Goal: Transaction & Acquisition: Purchase product/service

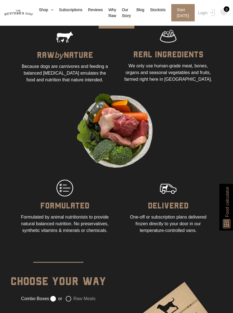
scroll to position [343, 0]
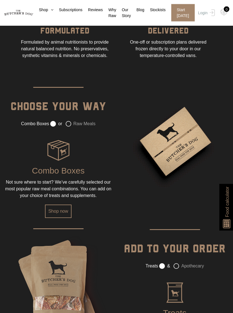
click at [75, 127] on label "Raw Meals" at bounding box center [81, 124] width 30 height 6
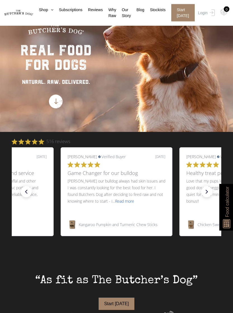
scroll to position [0, 0]
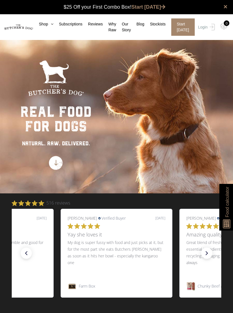
click at [161, 26] on link "Stockists" at bounding box center [154, 24] width 21 height 6
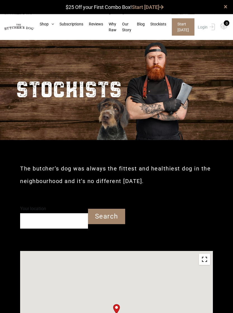
scroll to position [0, 0]
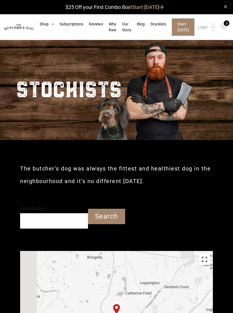
type input "2570"
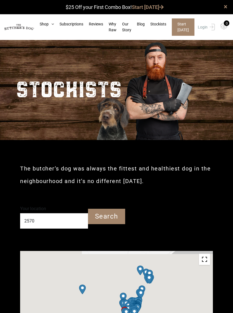
click at [116, 217] on input "Search" at bounding box center [106, 216] width 37 height 15
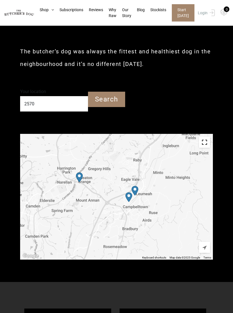
scroll to position [117, 0]
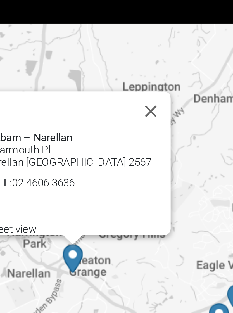
click at [97, 157] on button "Close" at bounding box center [103, 163] width 13 height 13
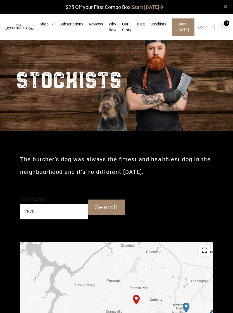
scroll to position [0, 0]
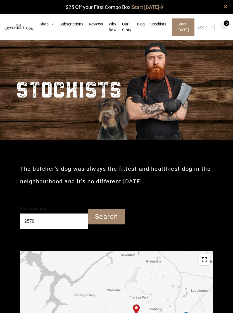
click at [44, 25] on link "Shop" at bounding box center [44, 24] width 20 height 6
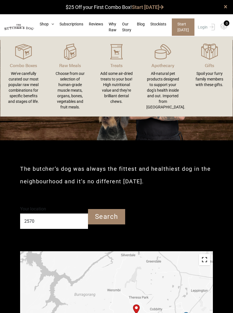
click at [75, 65] on p "Raw Meals" at bounding box center [69, 65] width 33 height 7
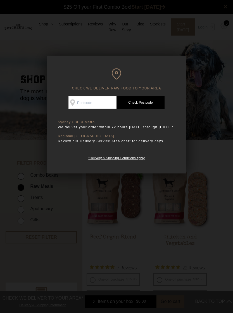
click at [213, 155] on div at bounding box center [116, 156] width 233 height 313
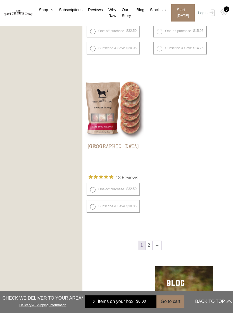
scroll to position [1159, 0]
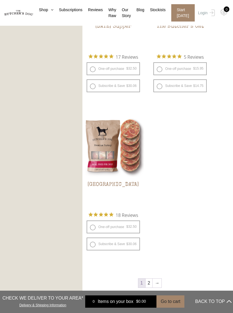
click at [158, 281] on link "→" at bounding box center [157, 283] width 9 height 9
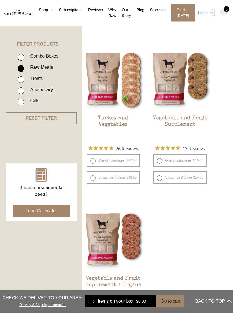
scroll to position [120, 0]
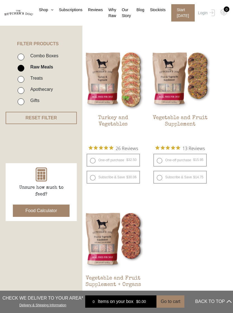
click at [193, 238] on ul "Turkey and Vegetables $ 32.50 — or subscribe and save 7.5% 26 Reviews One-off p…" at bounding box center [149, 300] width 135 height 503
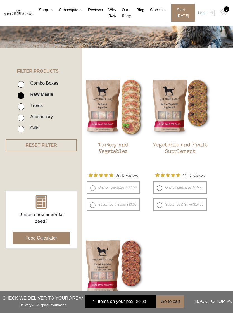
scroll to position [86, 0]
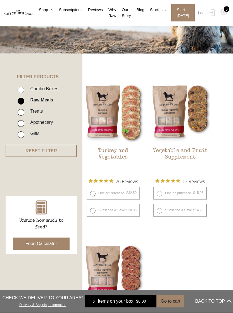
click at [14, 85] on div "Combo Boxes Raw Meals Treats Apothecary Gifts" at bounding box center [46, 110] width 71 height 61
click at [24, 90] on input "Combo Boxes" at bounding box center [21, 90] width 7 height 7
checkbox input "true"
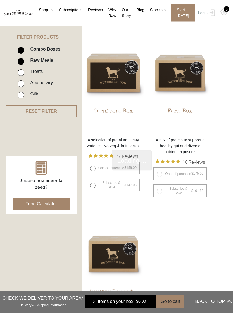
scroll to position [126, 0]
click at [0, 0] on img at bounding box center [0, 0] width 0 height 0
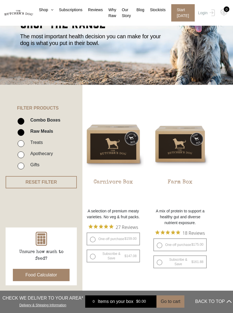
scroll to position [0, 0]
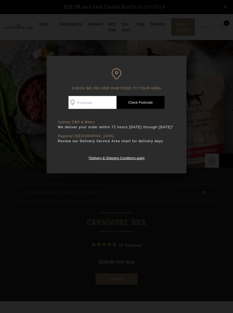
click at [205, 96] on div at bounding box center [116, 156] width 233 height 313
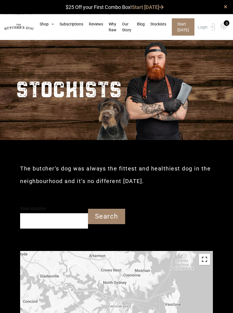
scroll to position [0, 0]
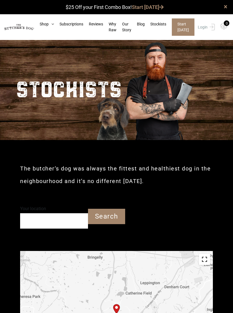
type input "2570"
